Goal: Check status: Check status

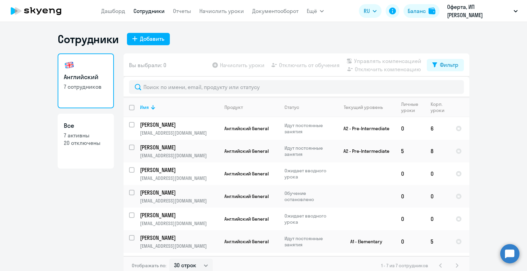
select select "30"
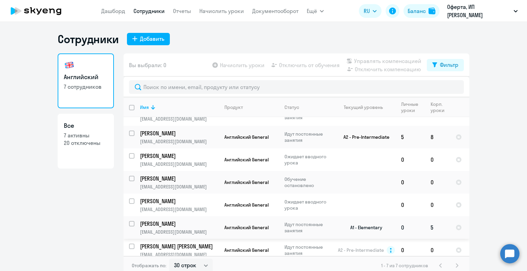
scroll to position [21, 0]
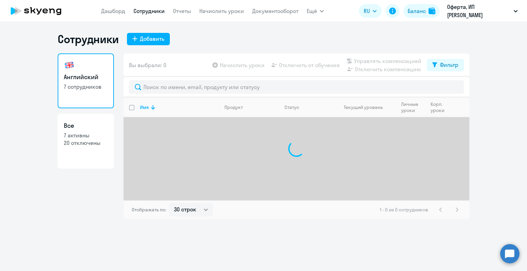
select select "30"
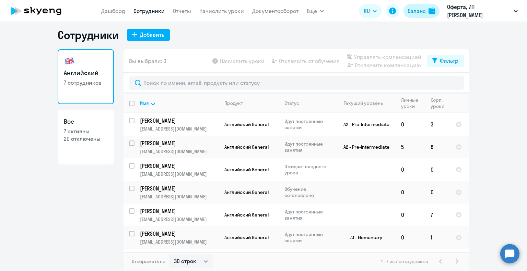
click at [410, 8] on div "Баланс" at bounding box center [417, 11] width 18 height 8
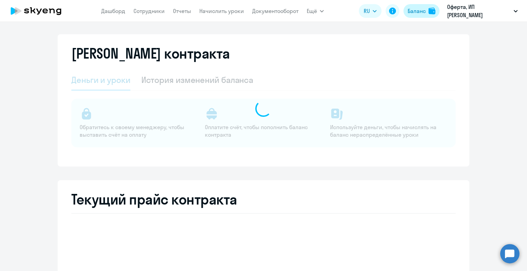
select select "english_adult_not_native_speaker"
